Goal: Information Seeking & Learning: Learn about a topic

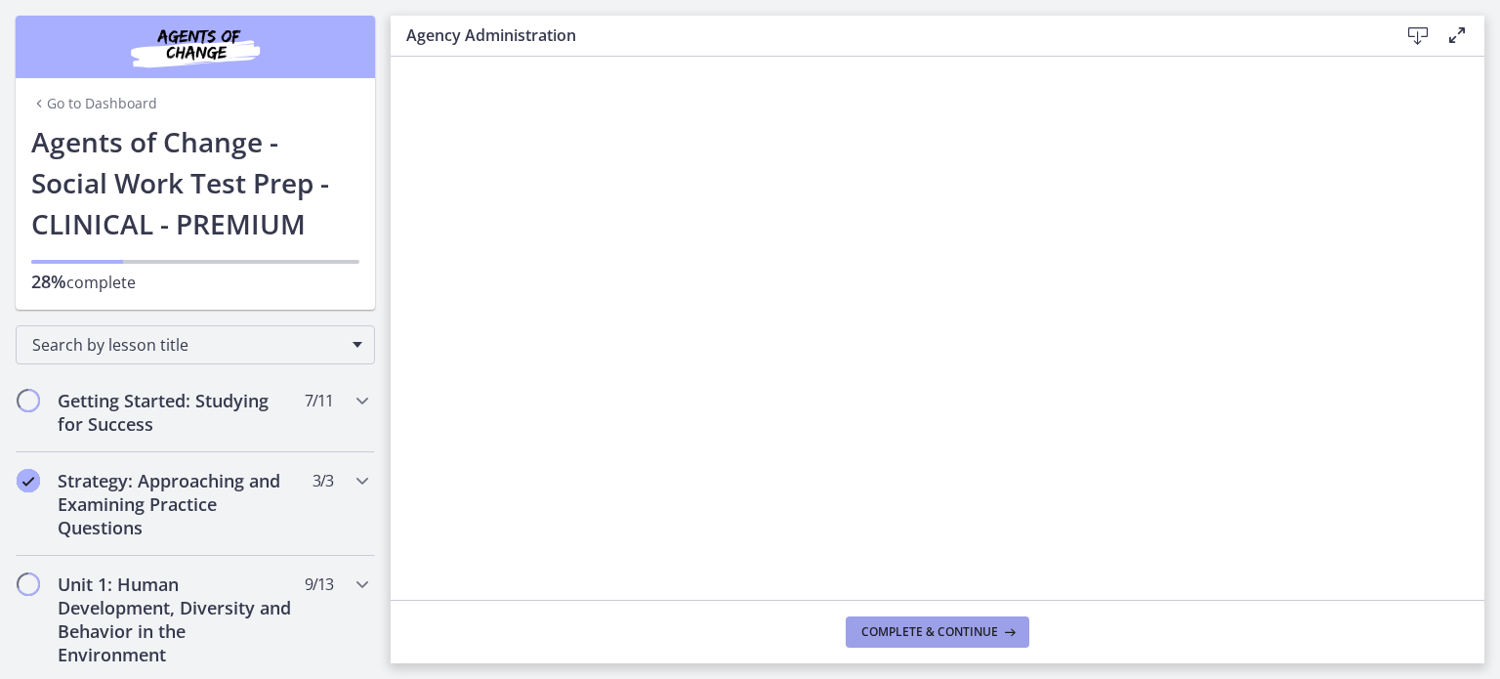
click at [933, 634] on span "Complete & continue" at bounding box center [929, 632] width 137 height 16
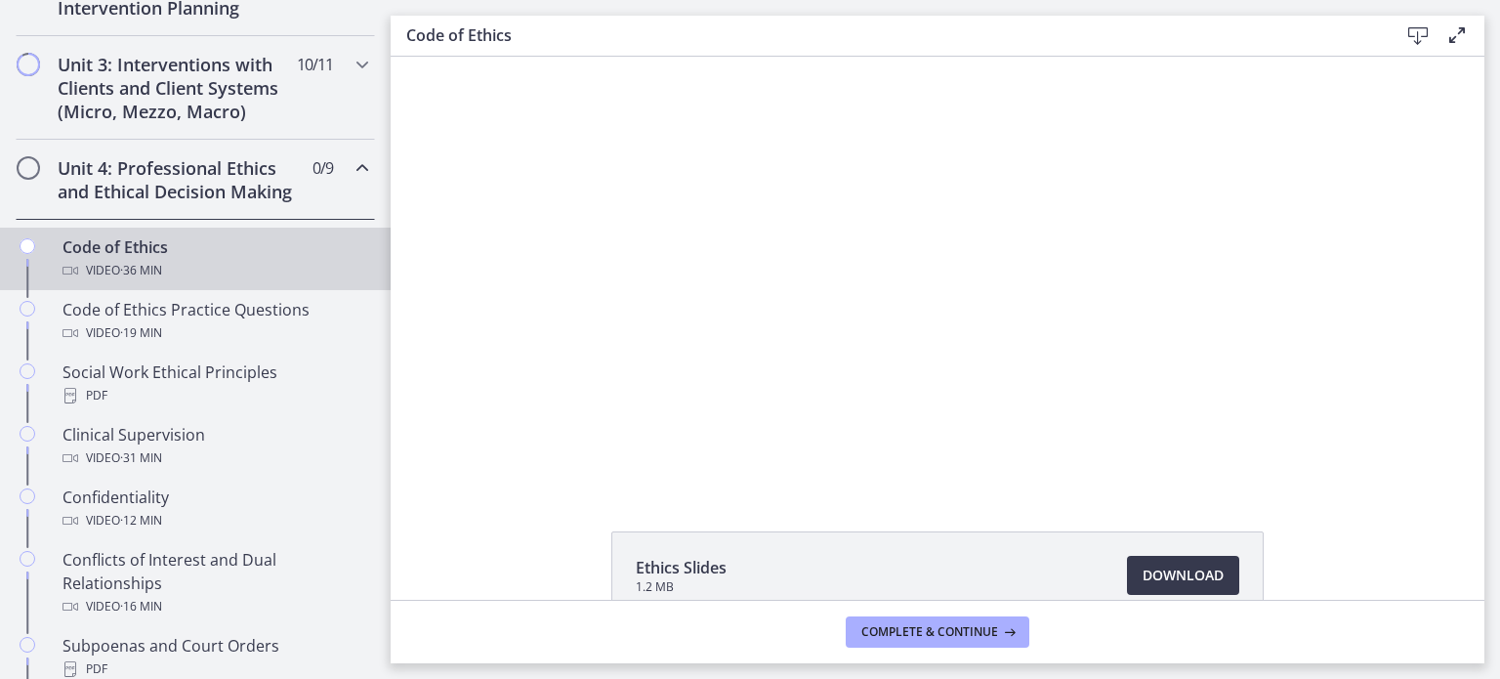
scroll to position [724, 0]
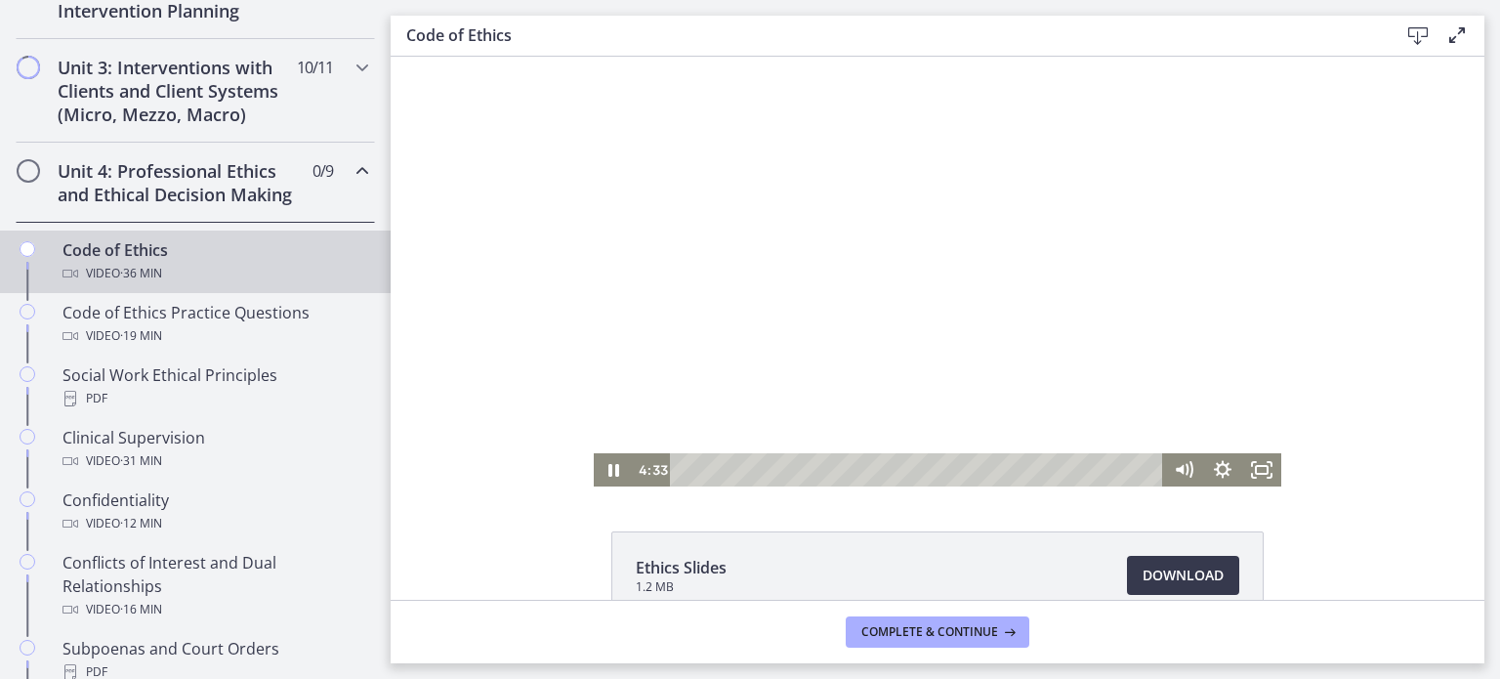
click at [820, 376] on div at bounding box center [937, 272] width 687 height 430
click at [834, 352] on div at bounding box center [937, 272] width 687 height 430
click at [919, 352] on div at bounding box center [937, 272] width 687 height 430
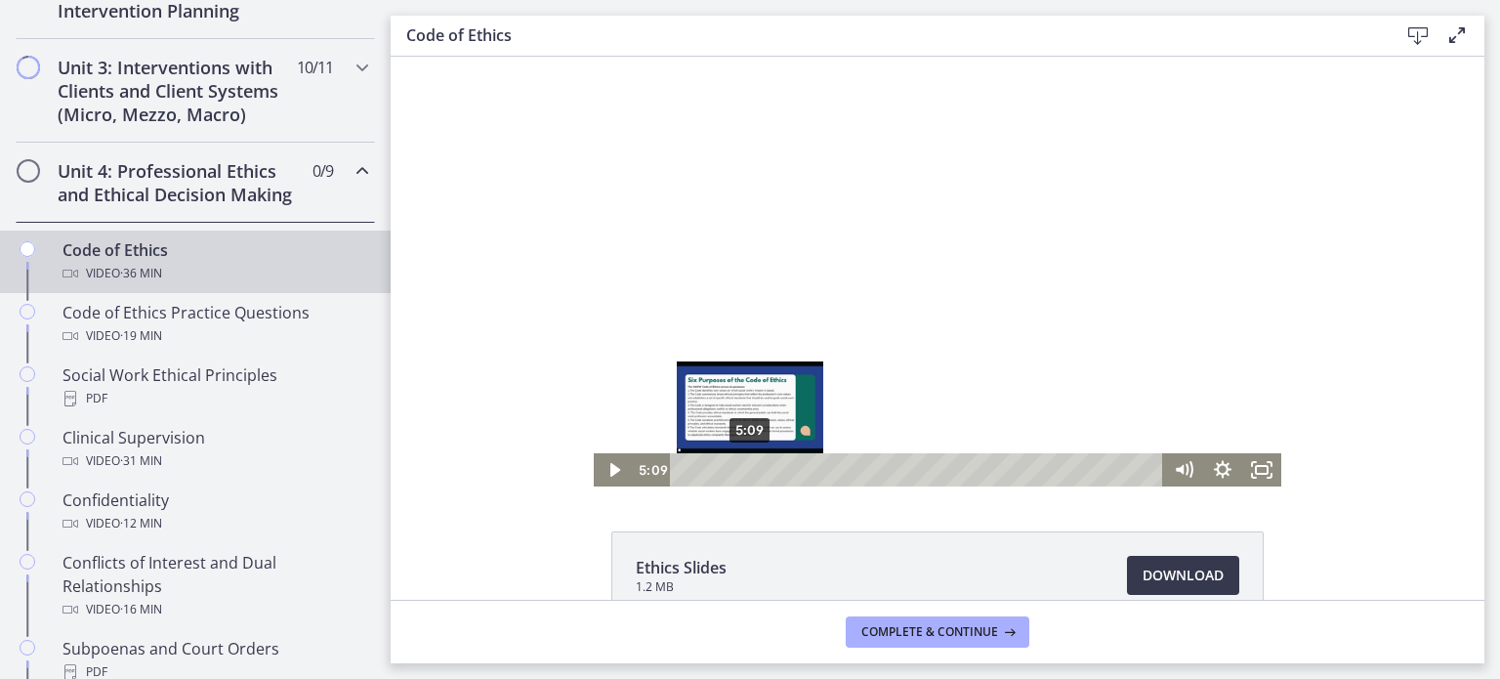
click at [745, 469] on div "Playbar" at bounding box center [750, 469] width 11 height 11
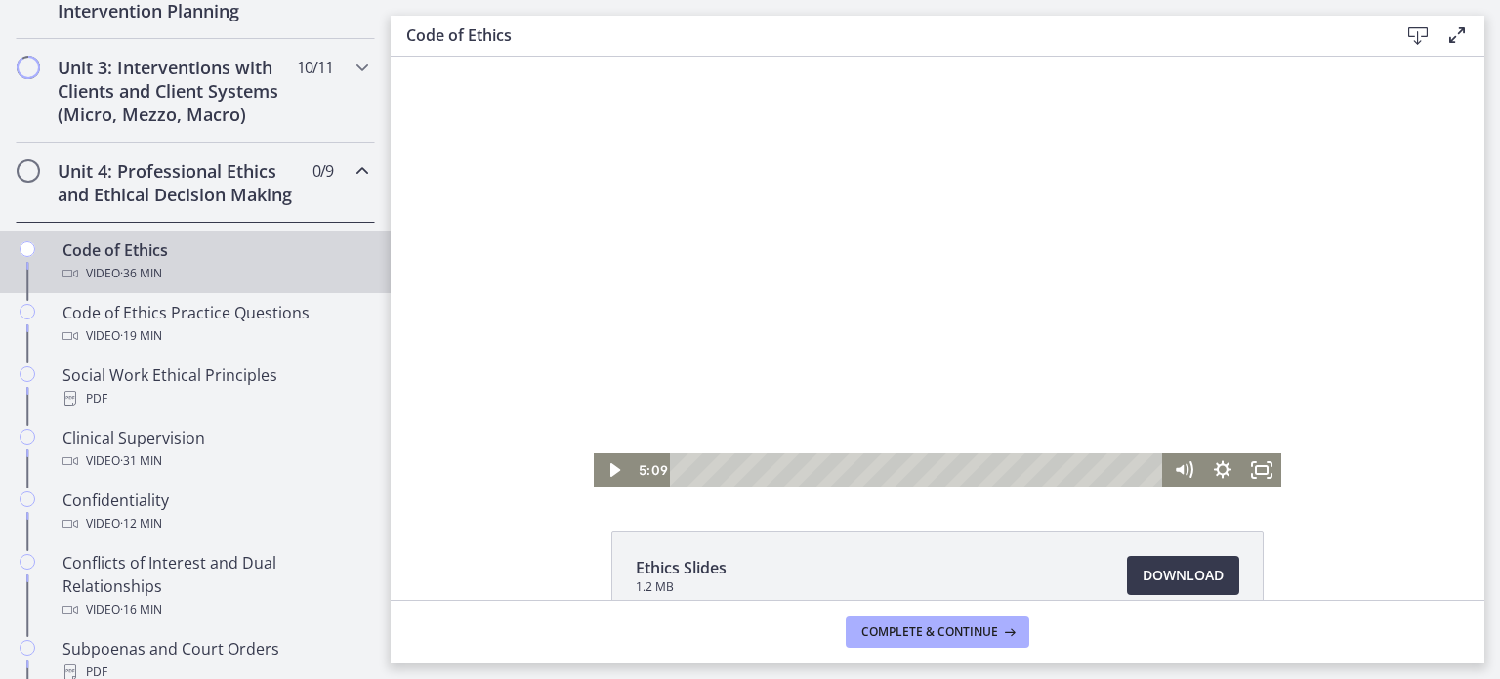
click at [915, 308] on div at bounding box center [937, 272] width 687 height 430
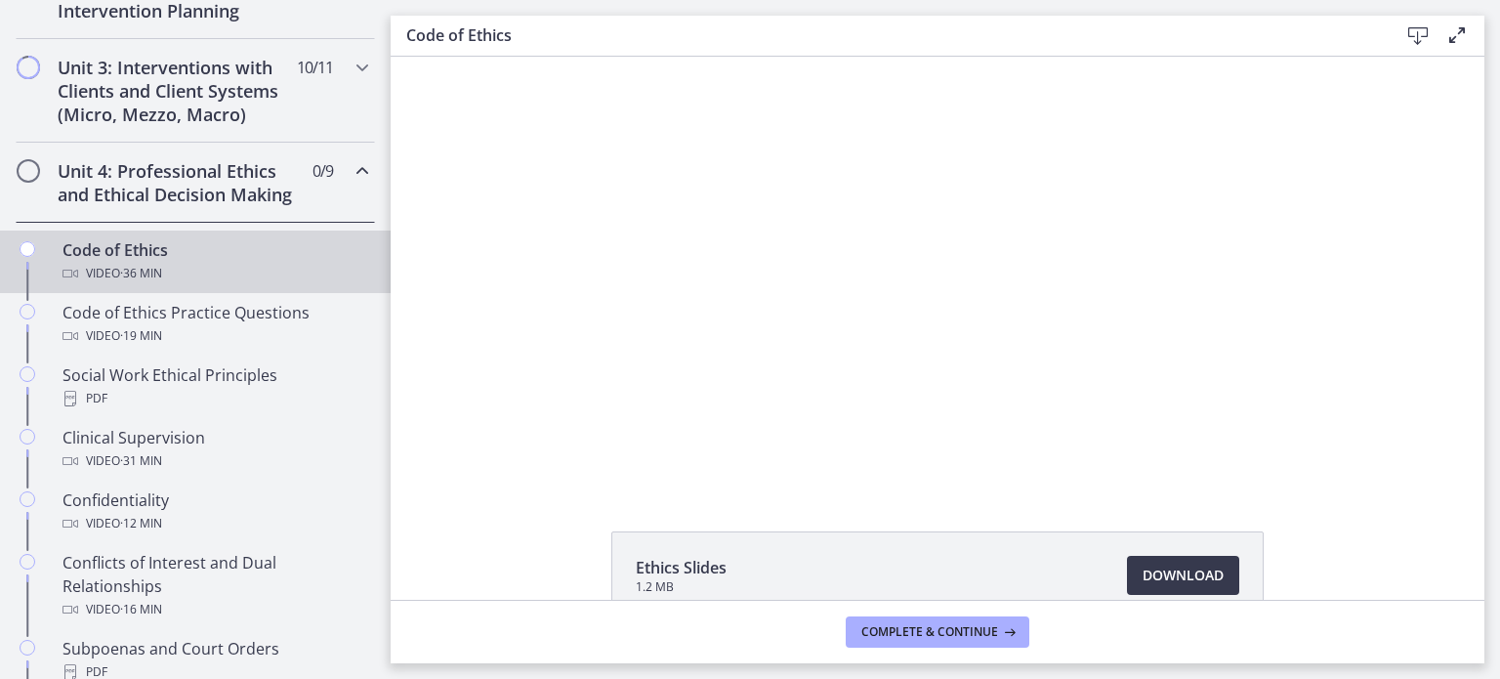
click at [915, 308] on div at bounding box center [937, 272] width 687 height 430
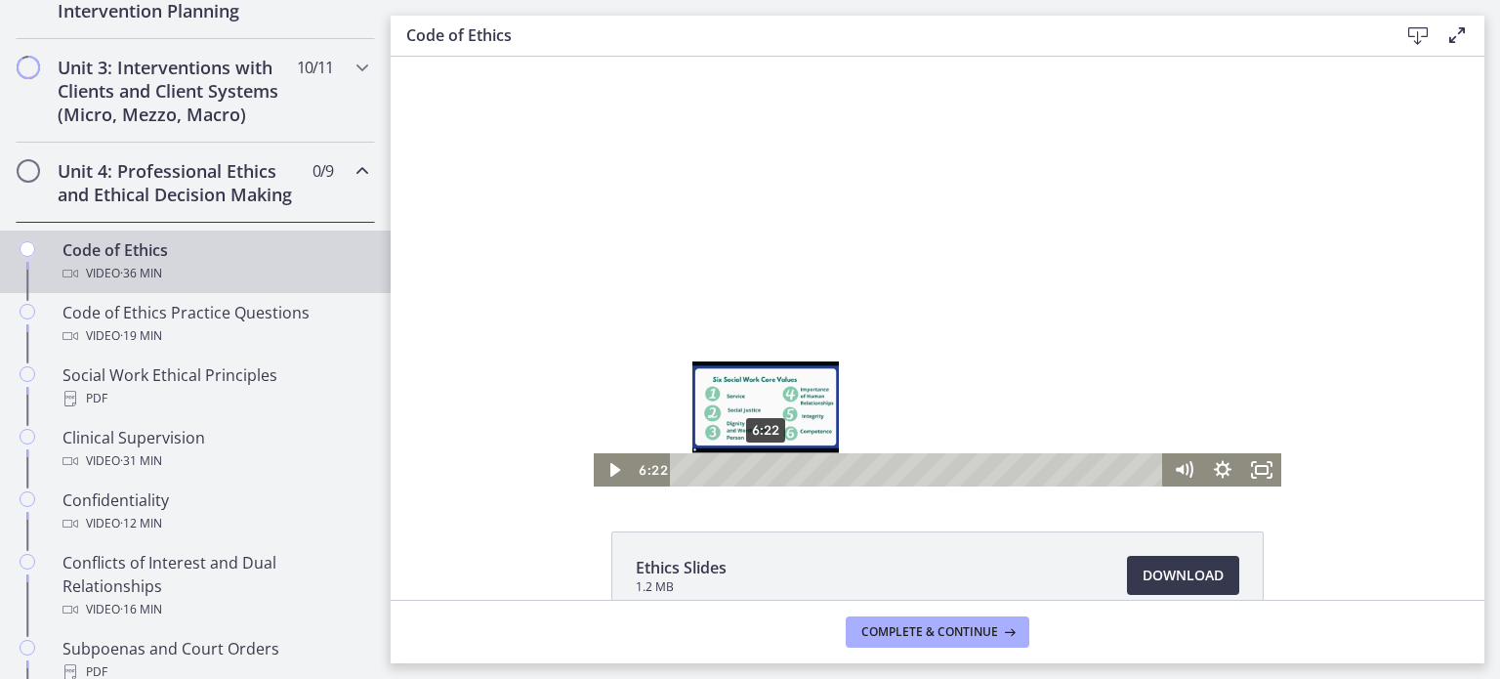
click at [761, 471] on div "Playbar" at bounding box center [766, 469] width 11 height 11
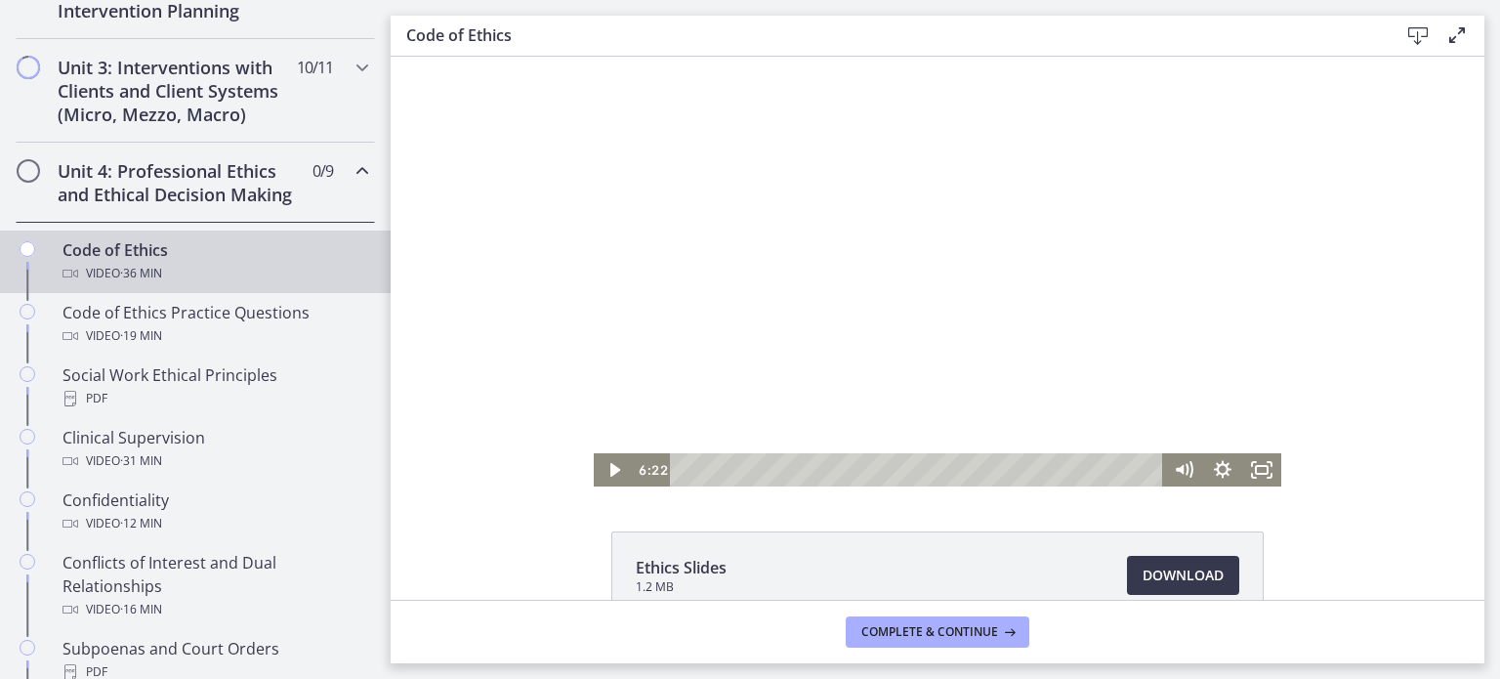
click at [780, 293] on div at bounding box center [937, 272] width 687 height 430
click at [887, 315] on div at bounding box center [937, 272] width 687 height 430
